Goal: Check status: Check status

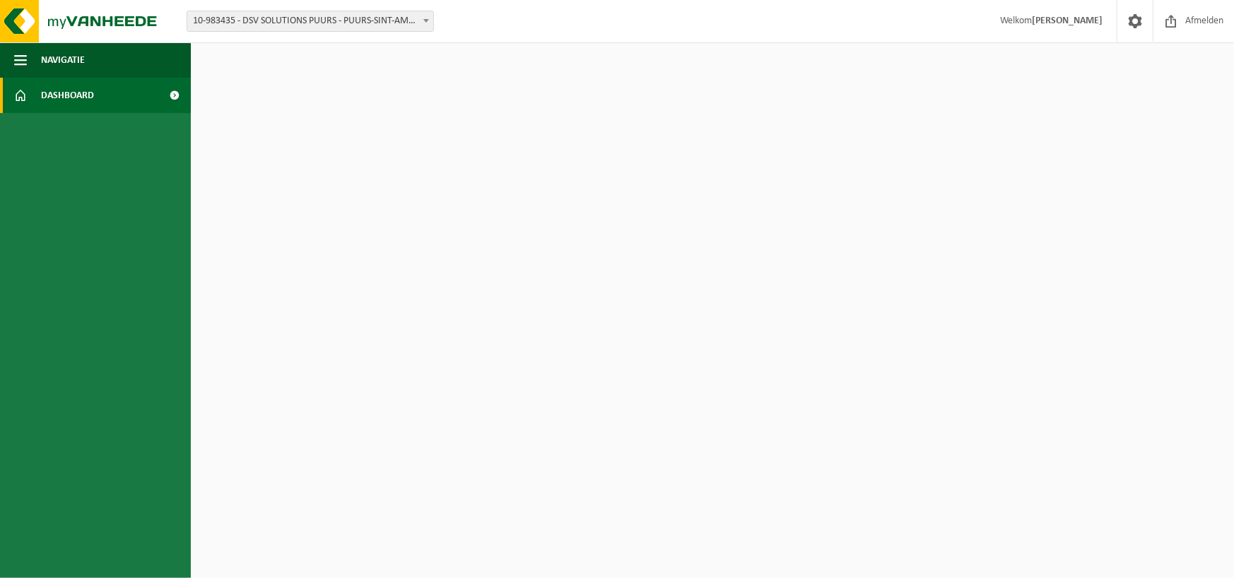
click at [53, 93] on span "Dashboard" at bounding box center [67, 95] width 53 height 35
click at [1134, 25] on span at bounding box center [1135, 21] width 21 height 42
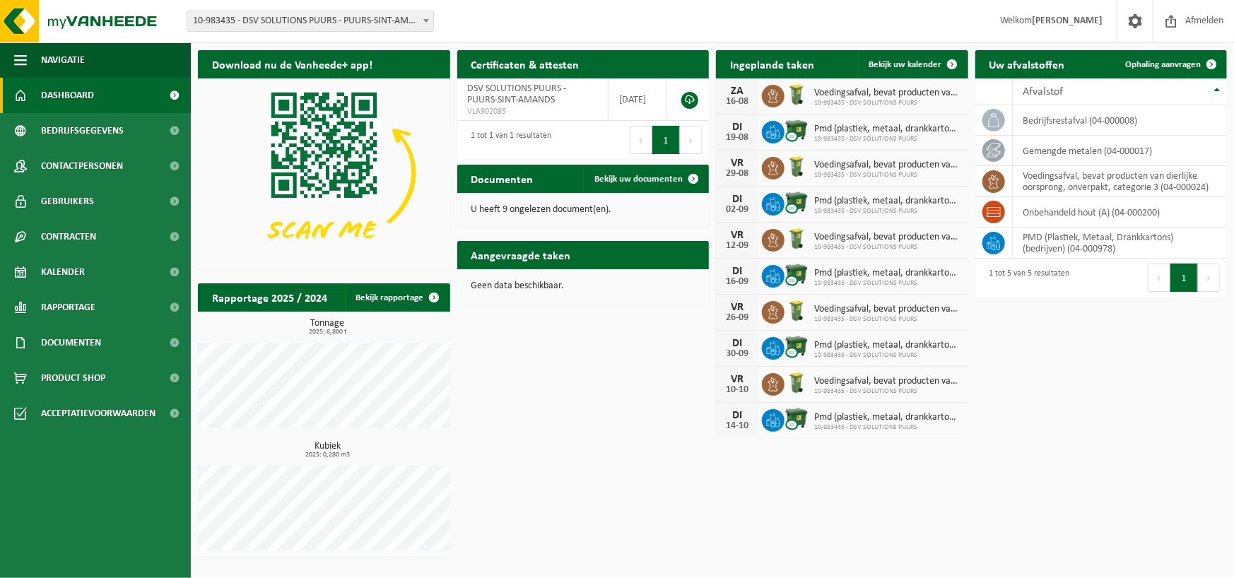
drag, startPoint x: 238, startPoint y: 1, endPoint x: 730, endPoint y: 93, distance: 500.4
click at [730, 93] on div "ZA" at bounding box center [737, 91] width 28 height 11
click at [826, 99] on span "10-983435 - DSV SOLUTIONS PUURS" at bounding box center [887, 103] width 147 height 8
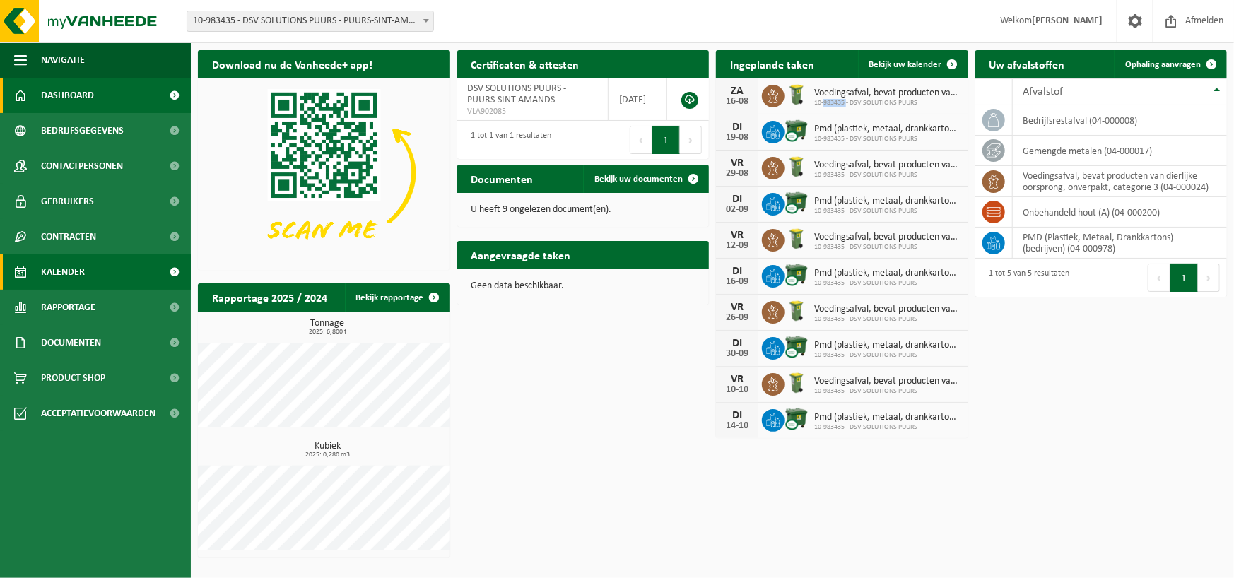
click at [64, 268] on span "Kalender" at bounding box center [63, 271] width 44 height 35
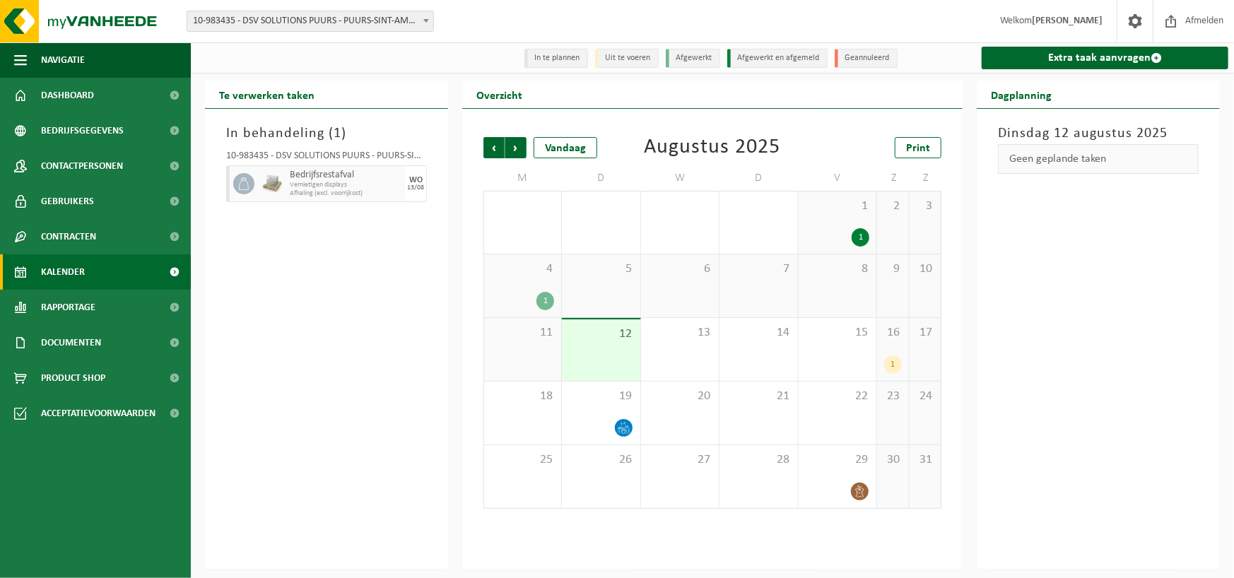
click at [896, 365] on div "1" at bounding box center [892, 365] width 17 height 18
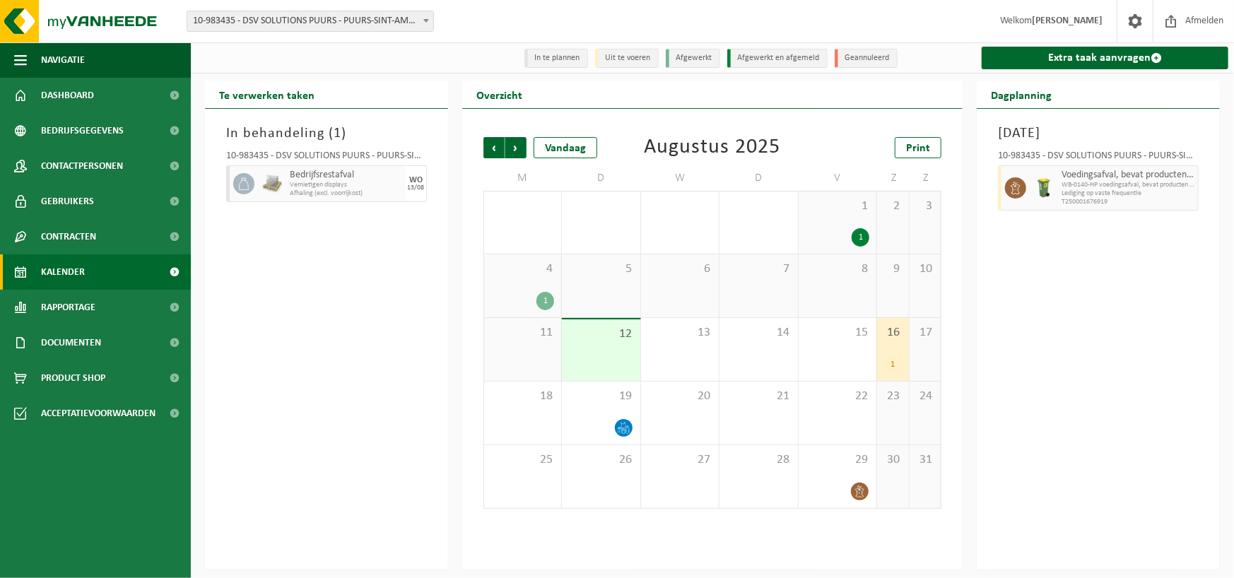
click at [889, 348] on div "16 1" at bounding box center [892, 349] width 31 height 63
